Goal: Check status

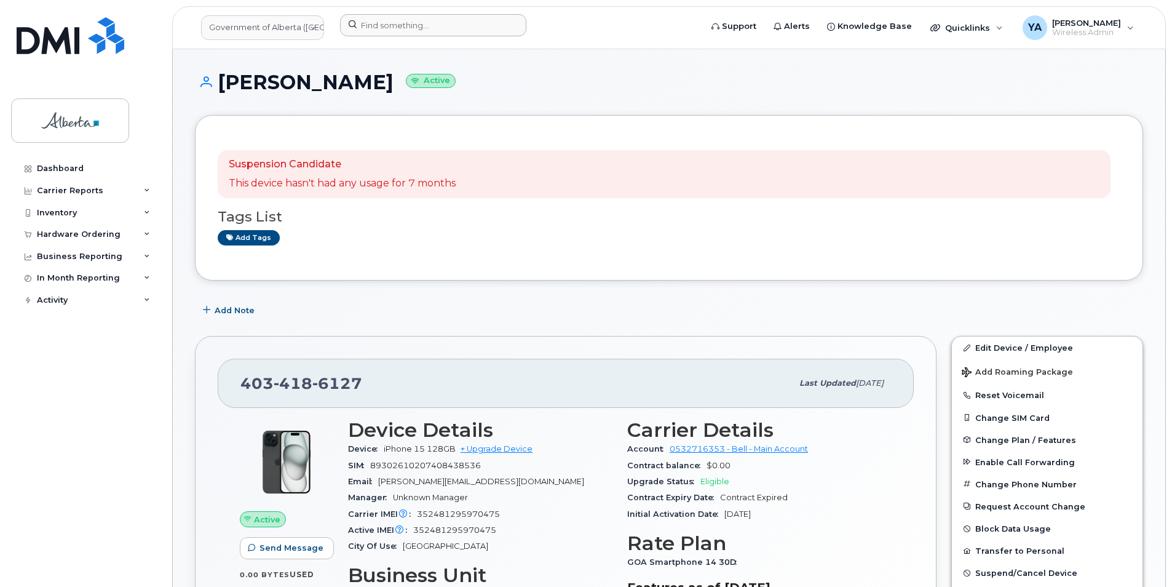
scroll to position [246, 0]
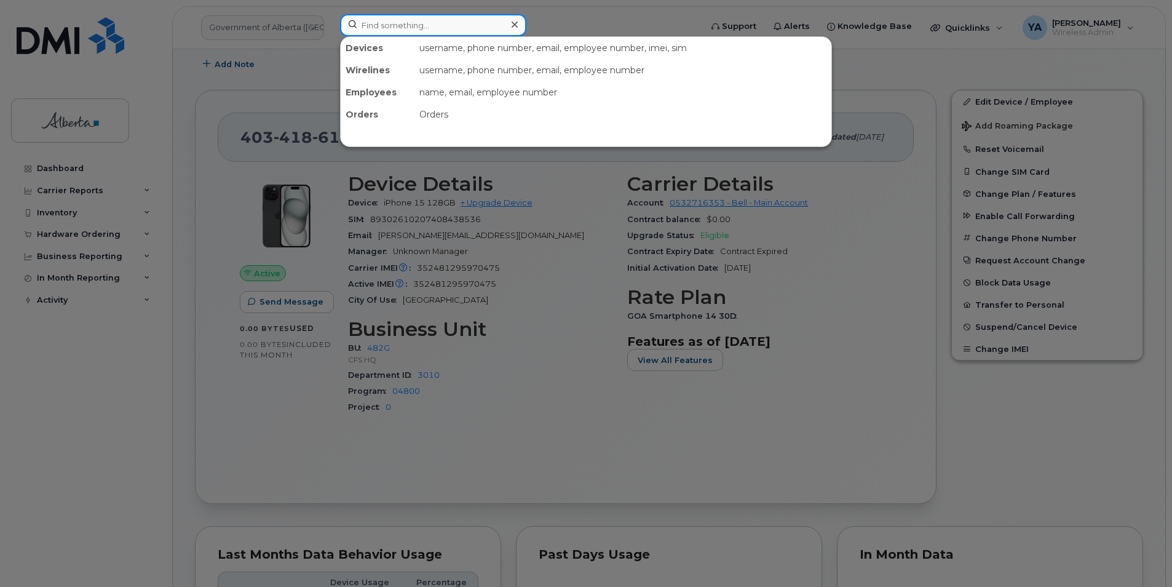
click at [374, 26] on input at bounding box center [433, 25] width 186 height 22
paste input "5873350923"
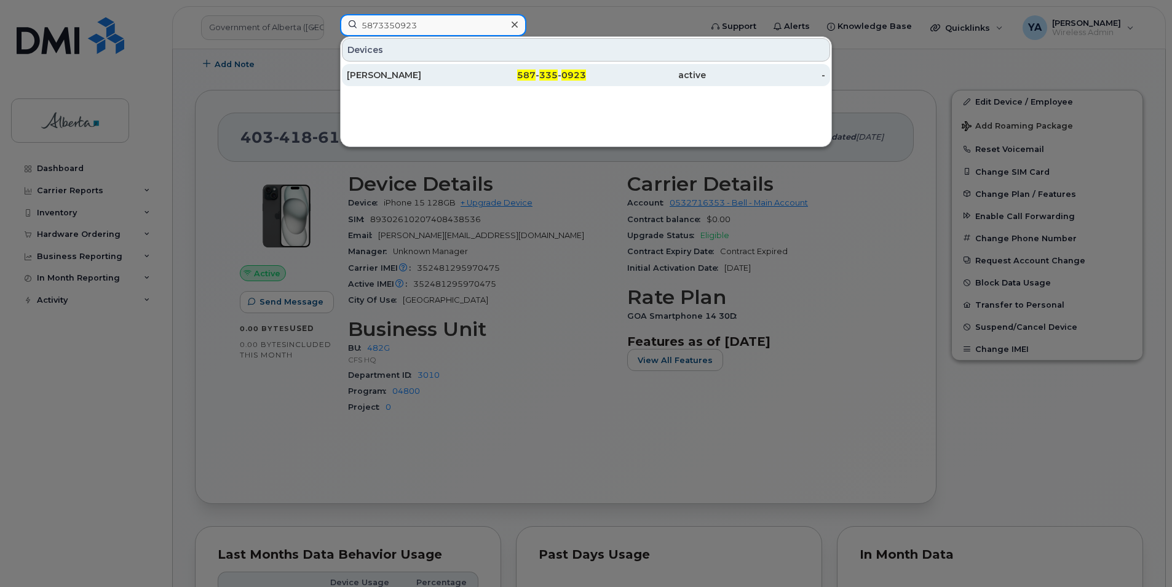
type input "5873350923"
click at [475, 73] on div "587 - 335 - 0923" at bounding box center [527, 75] width 120 height 12
